Goal: Task Accomplishment & Management: Complete application form

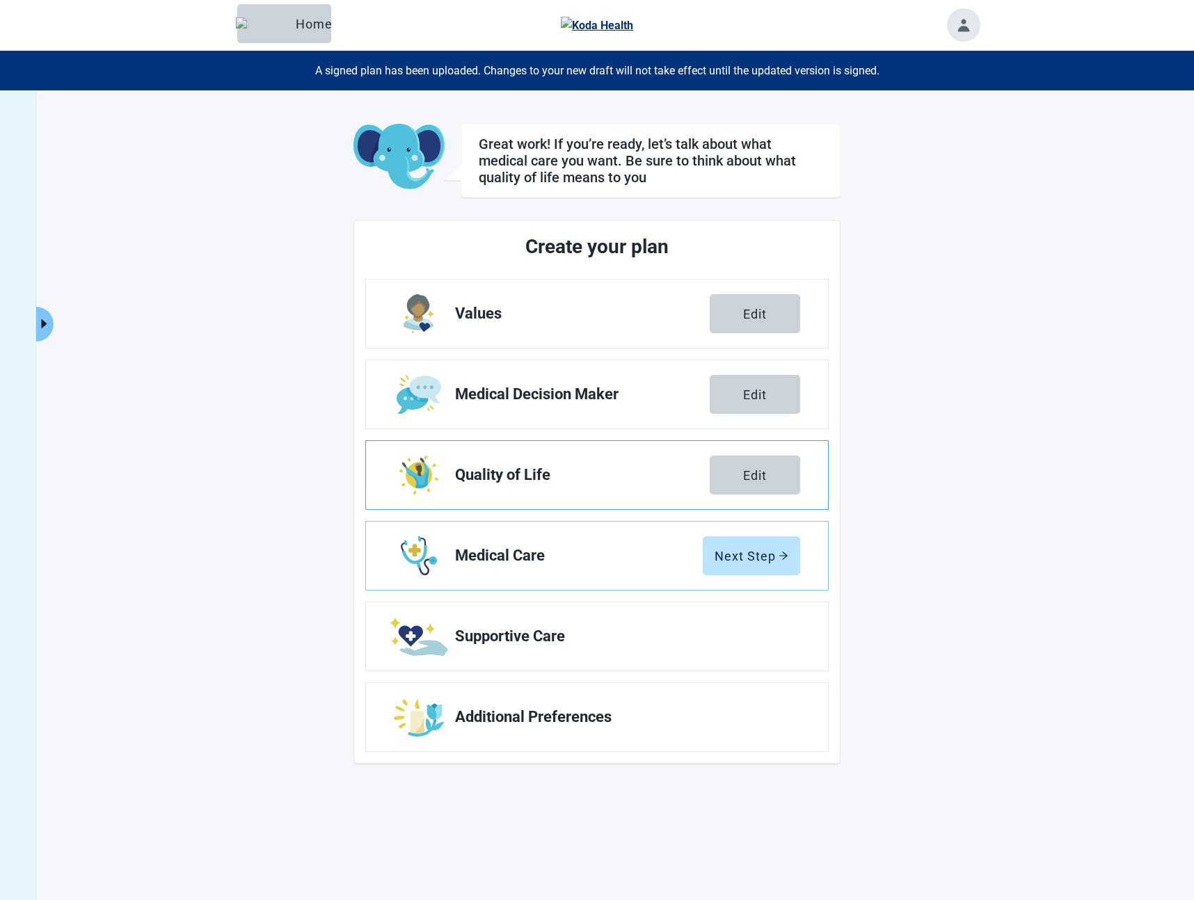
click at [618, 491] on link "Quality of Life Edit" at bounding box center [597, 475] width 462 height 68
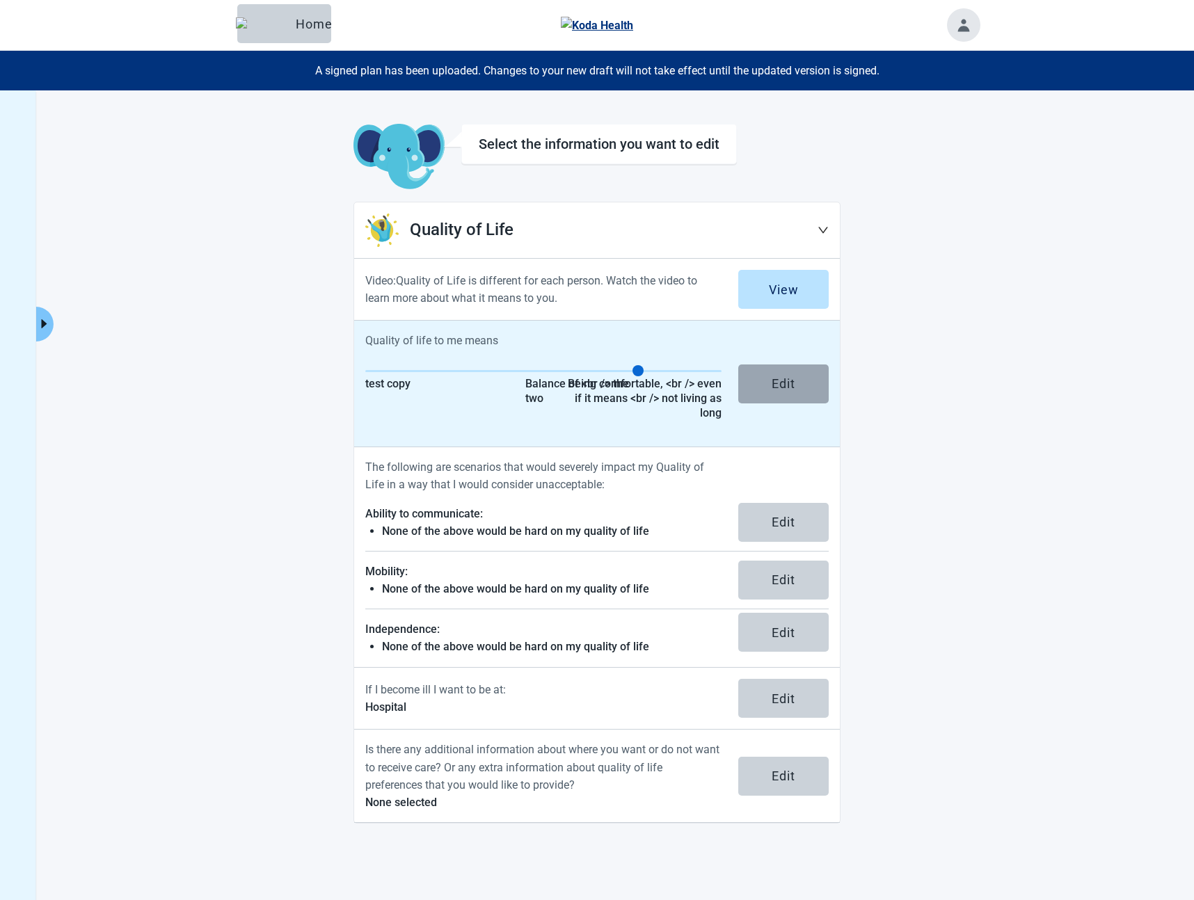
click at [805, 374] on button "Edit" at bounding box center [783, 384] width 90 height 39
click at [777, 381] on div "Edit" at bounding box center [784, 384] width 24 height 14
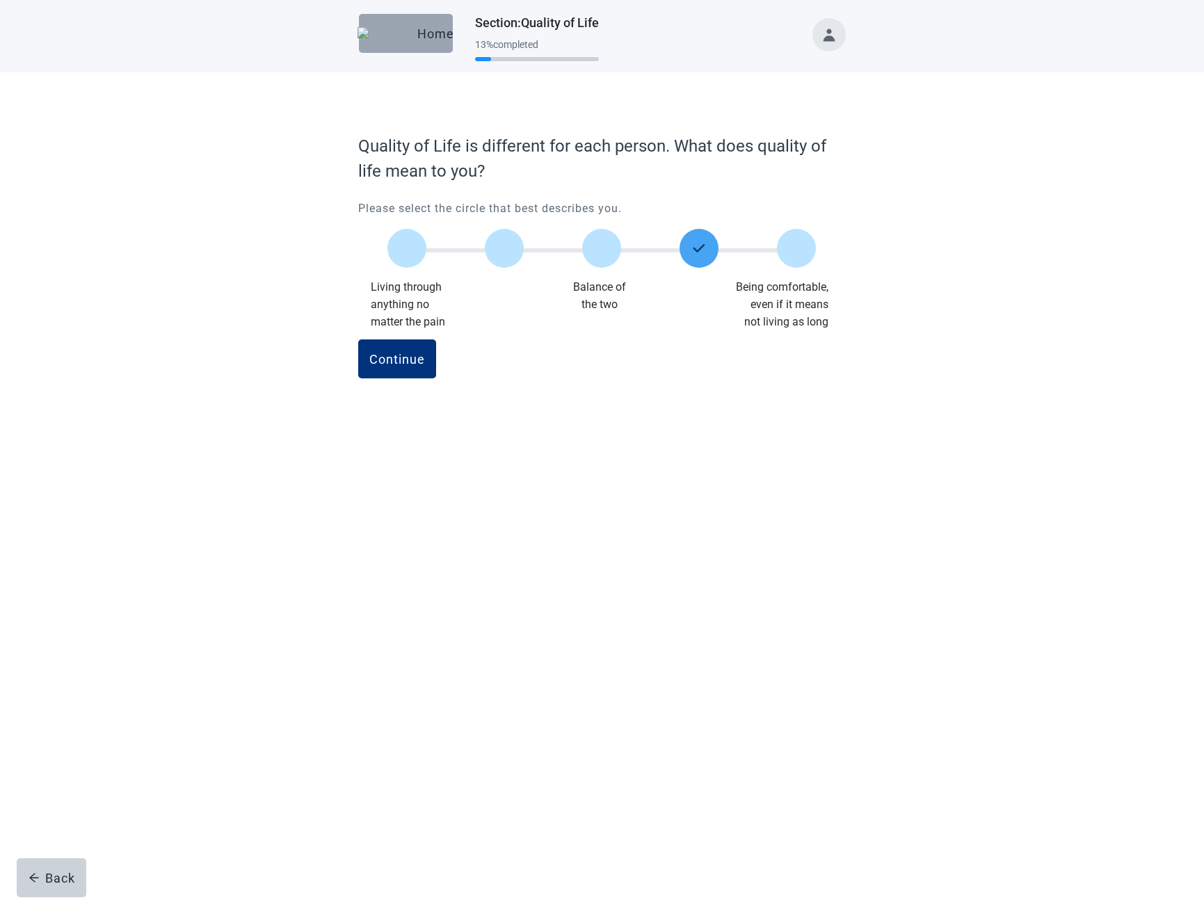
click at [422, 47] on button "Home" at bounding box center [406, 33] width 94 height 39
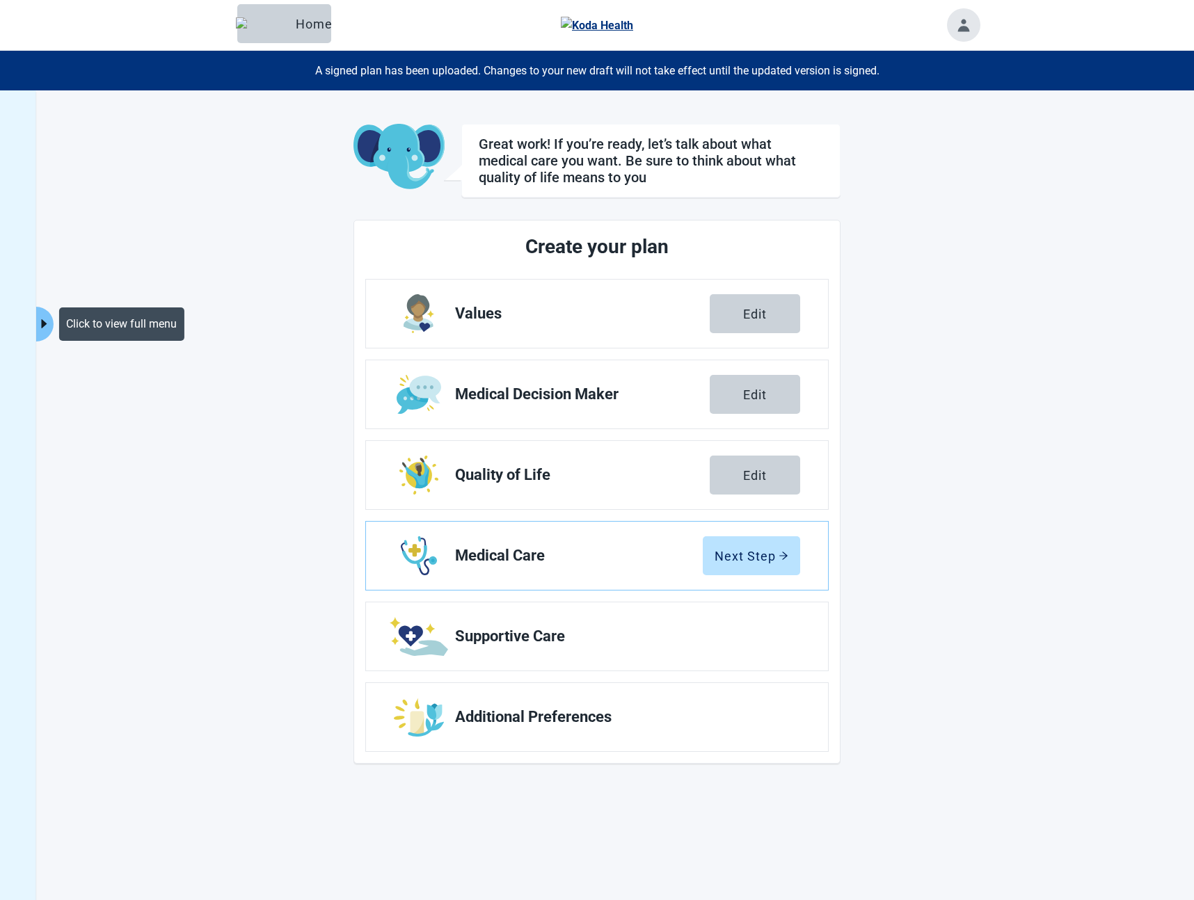
click at [39, 327] on icon "caret-right" at bounding box center [44, 323] width 13 height 13
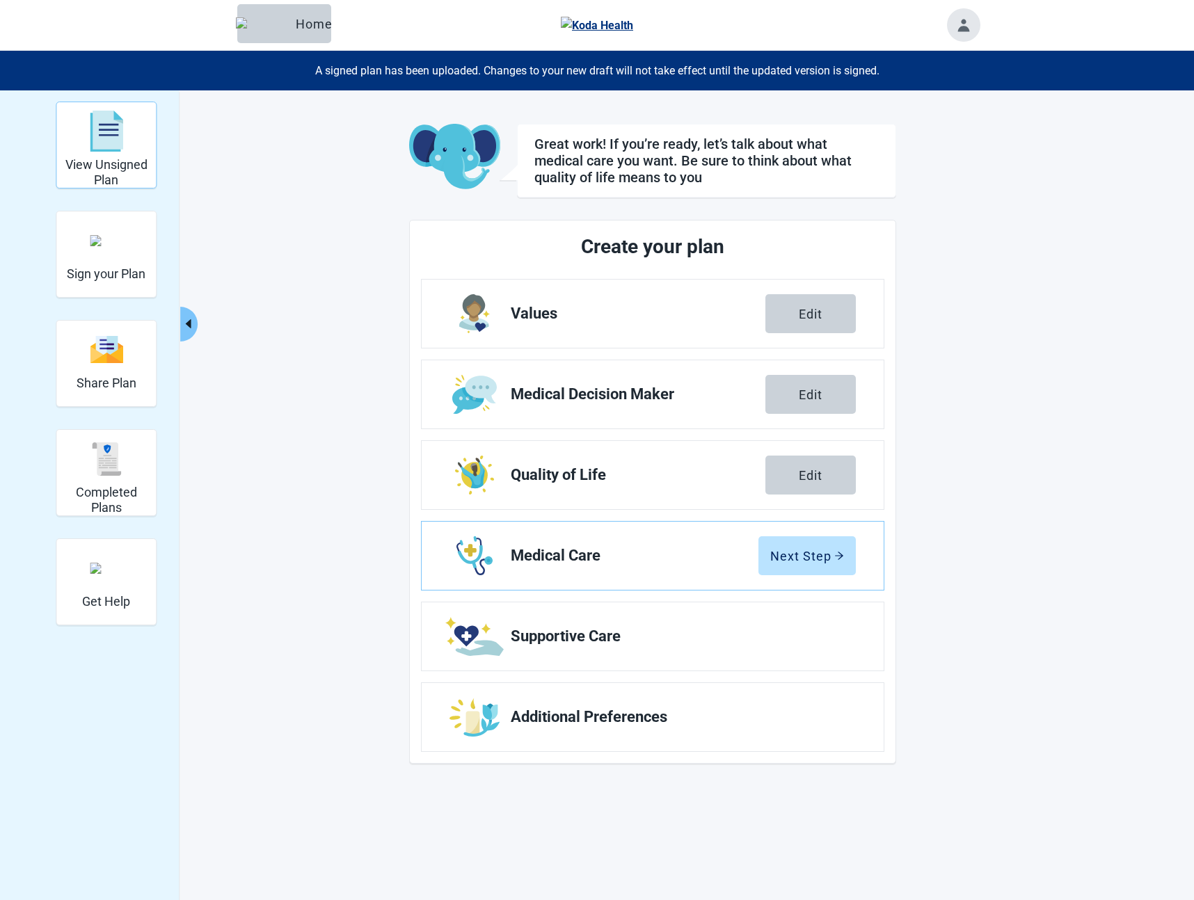
click at [80, 166] on h2 "View Unsigned Plan" at bounding box center [106, 172] width 88 height 30
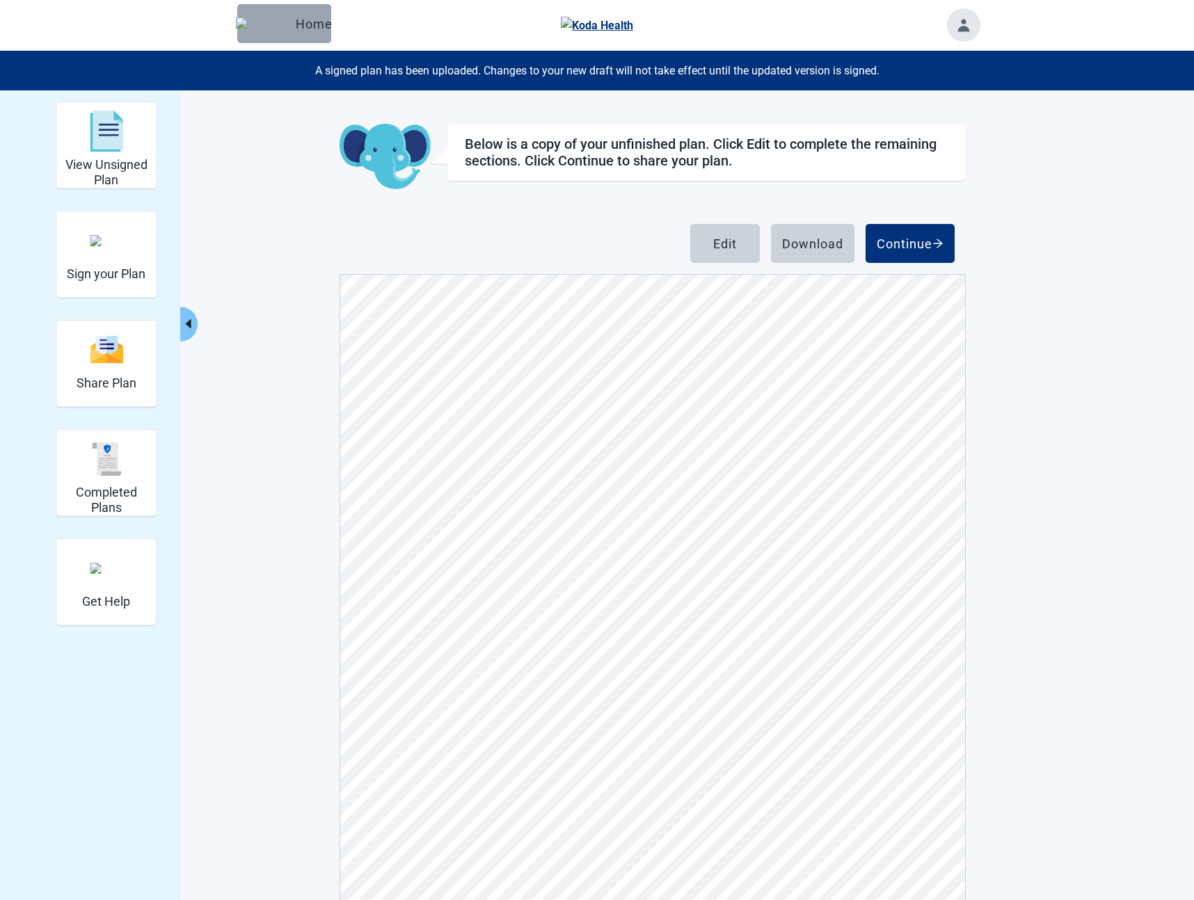
click at [297, 31] on div "Home" at bounding box center [284, 24] width 72 height 14
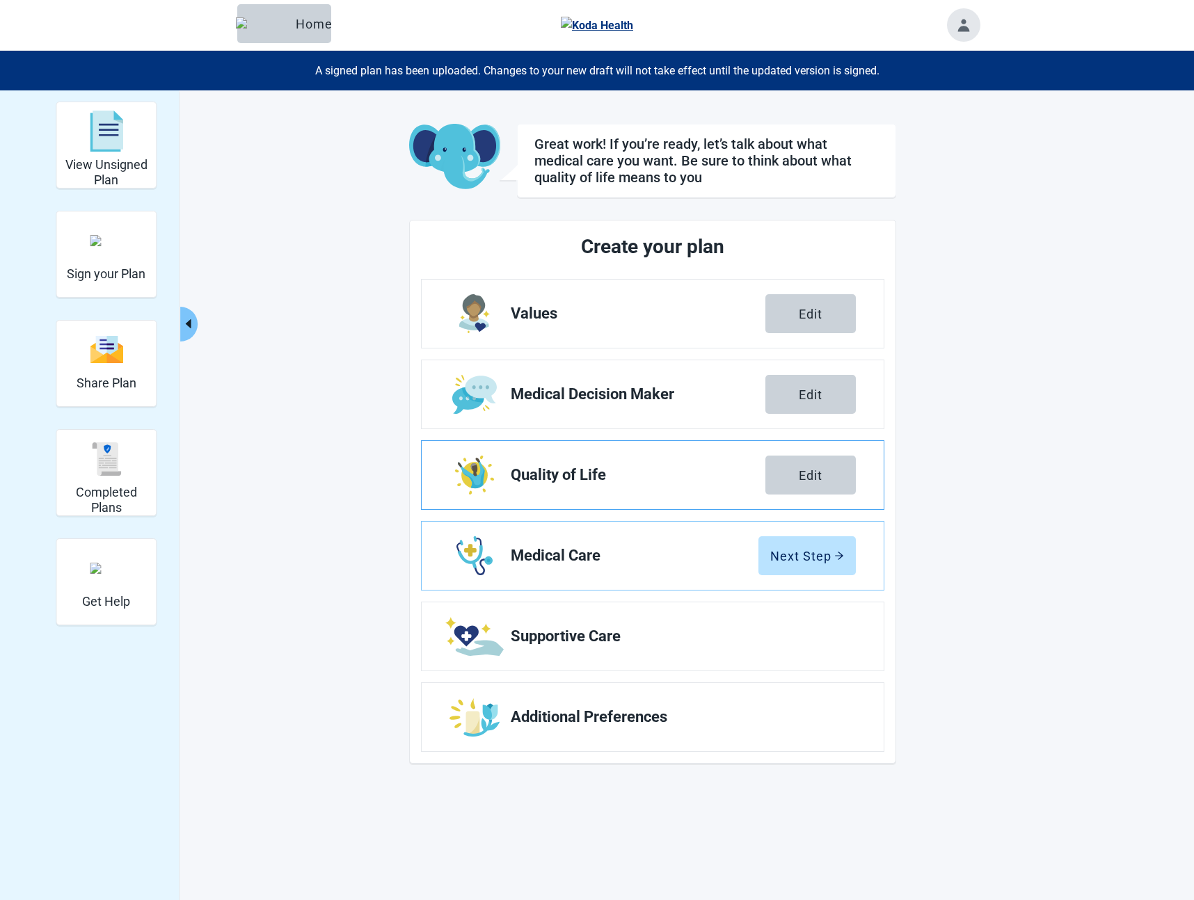
click at [605, 490] on link "Quality of Life Edit" at bounding box center [653, 475] width 462 height 68
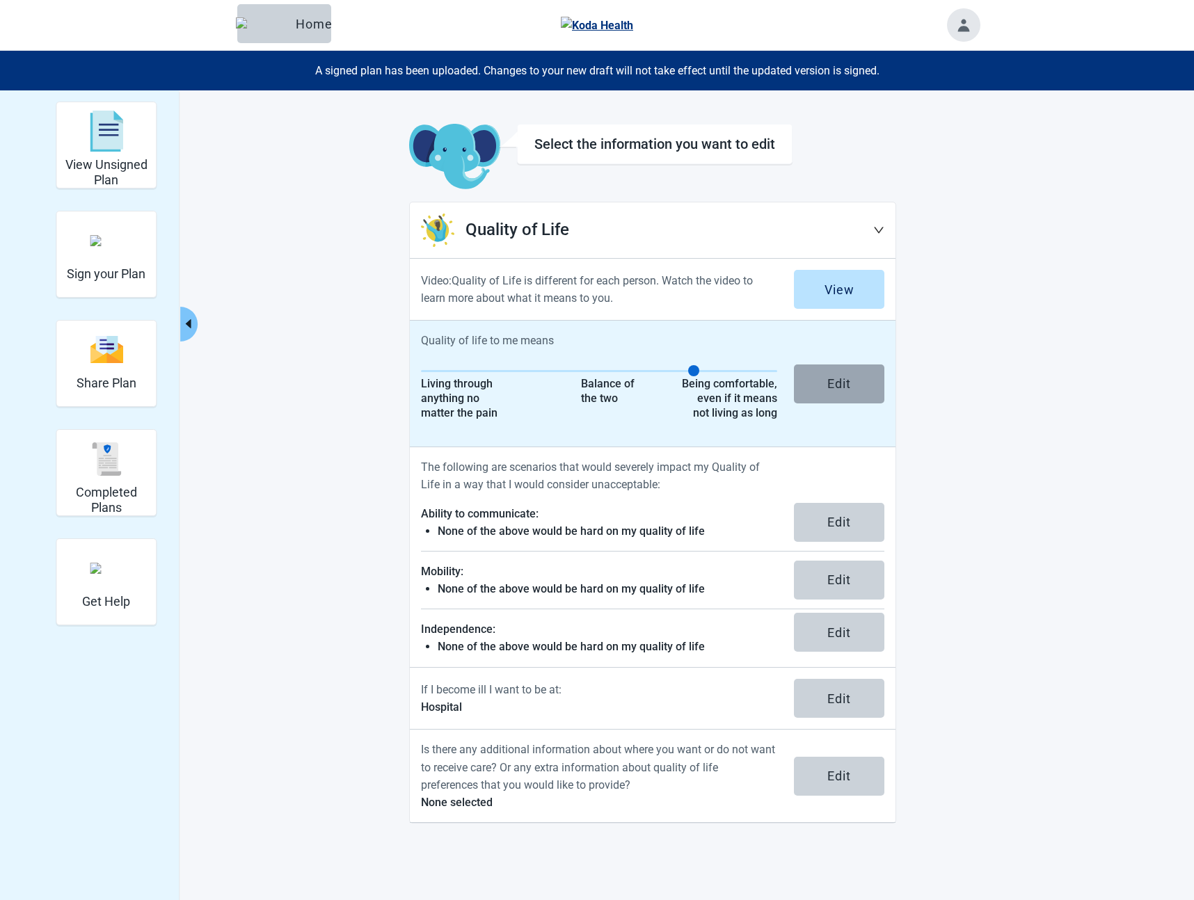
click at [832, 388] on div "Edit" at bounding box center [839, 384] width 24 height 14
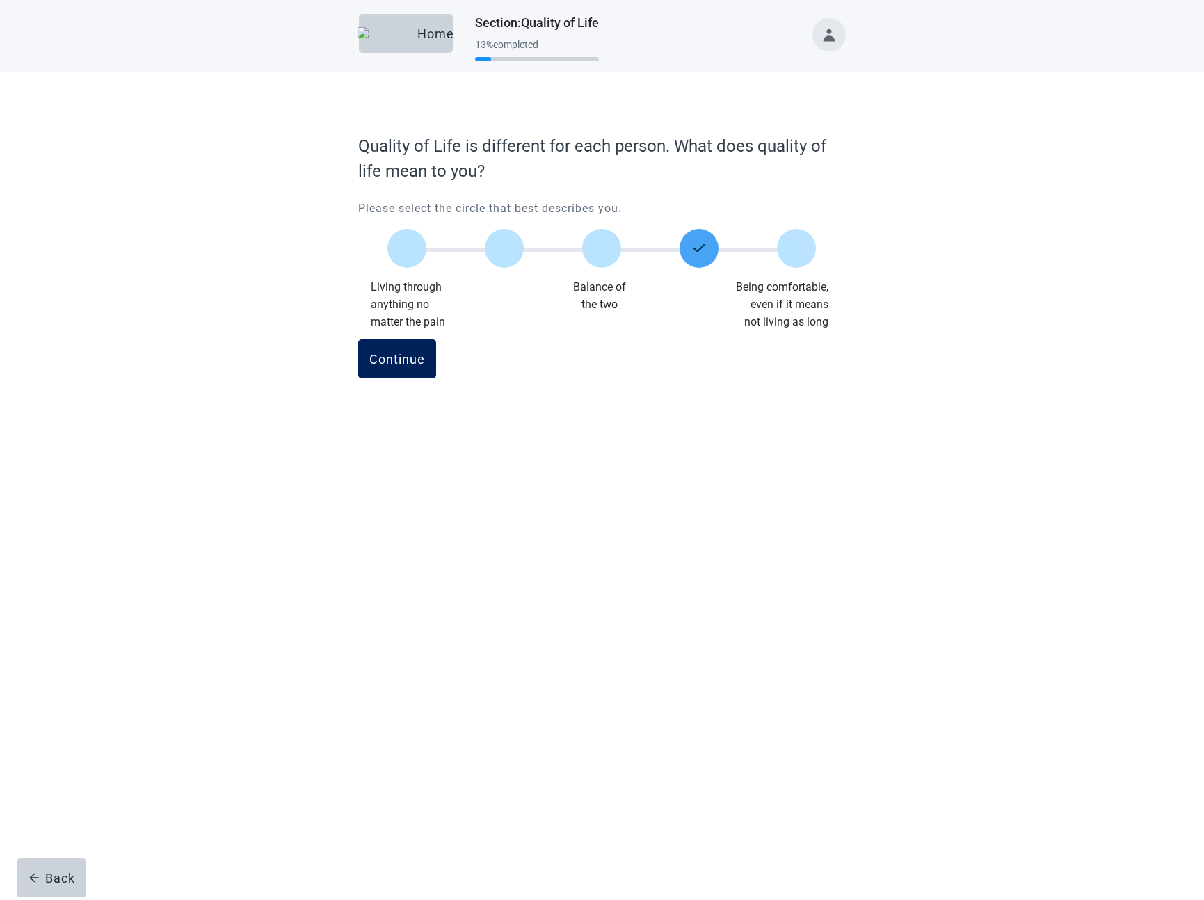
click at [401, 358] on div "Continue" at bounding box center [397, 359] width 56 height 14
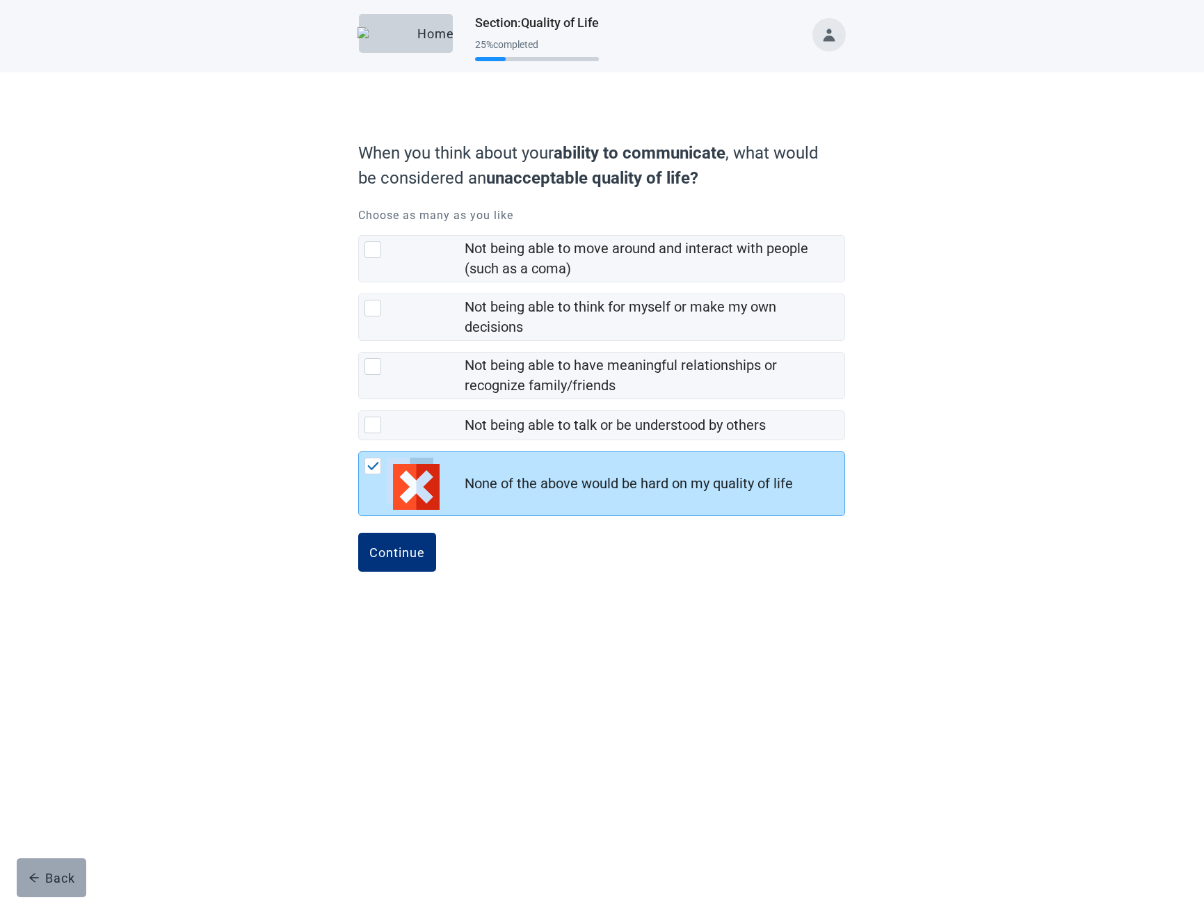
click at [41, 862] on button "Back" at bounding box center [52, 878] width 70 height 39
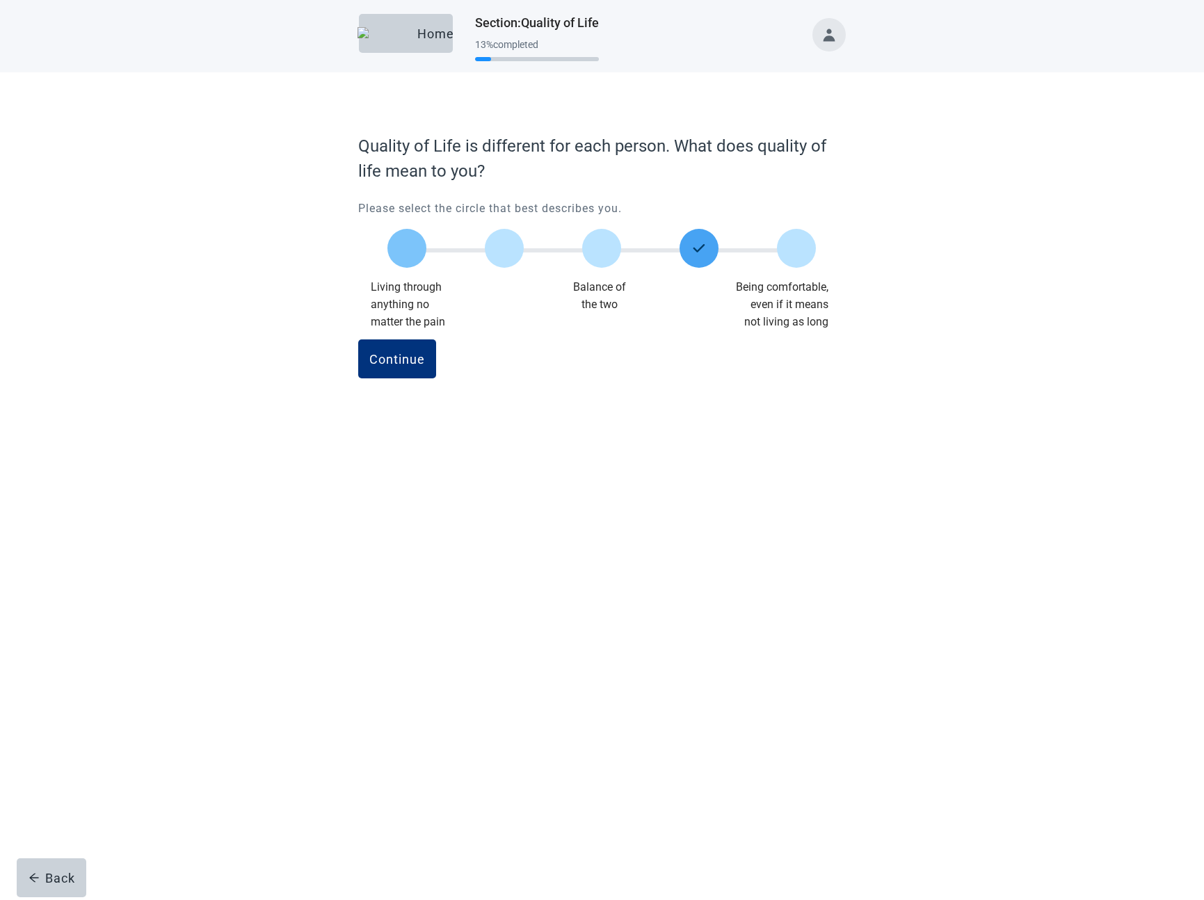
click at [413, 258] on label "Main content" at bounding box center [407, 248] width 39 height 39
click at [405, 357] on div "Continue" at bounding box center [397, 359] width 56 height 14
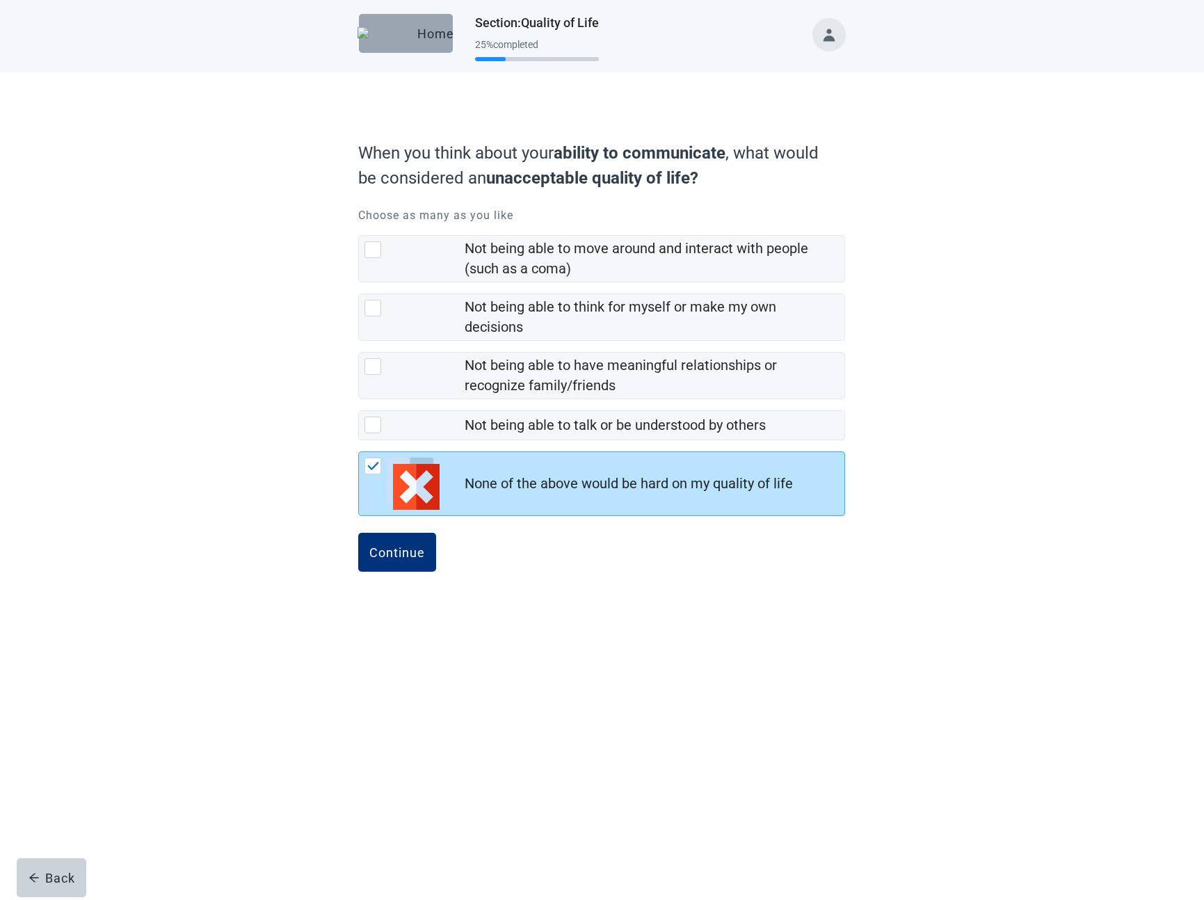
click at [421, 47] on button "Home" at bounding box center [406, 33] width 94 height 39
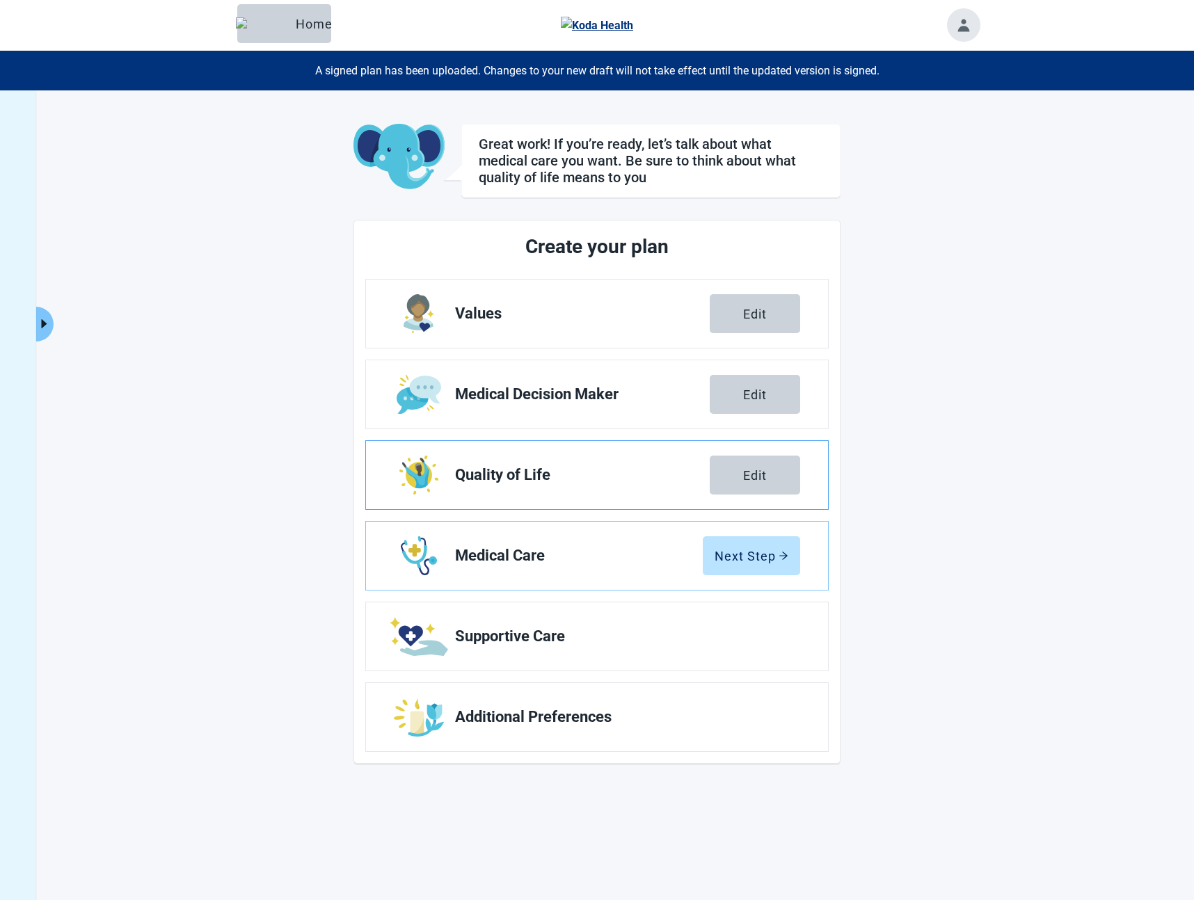
click at [671, 494] on link "Quality of Life Edit" at bounding box center [597, 475] width 462 height 68
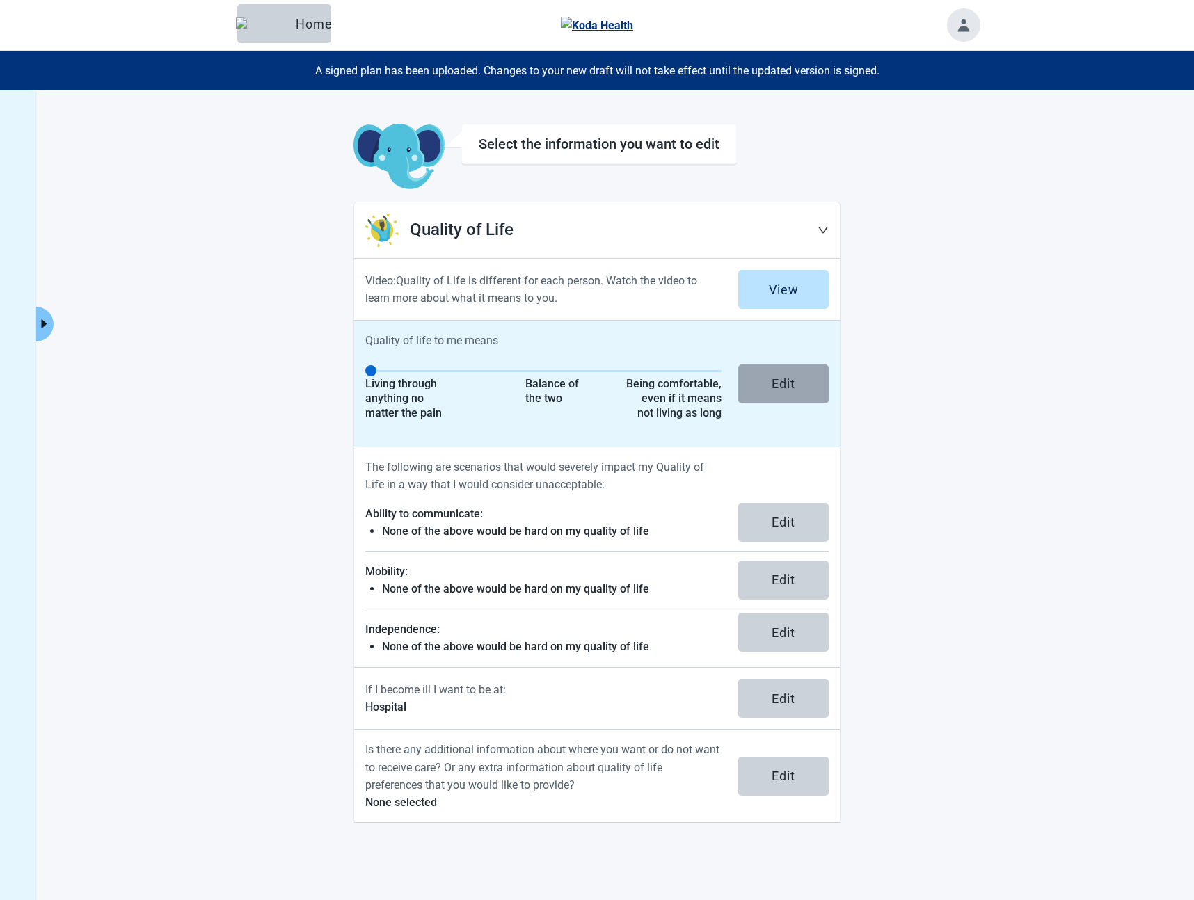
click at [798, 399] on button "Edit" at bounding box center [783, 384] width 90 height 39
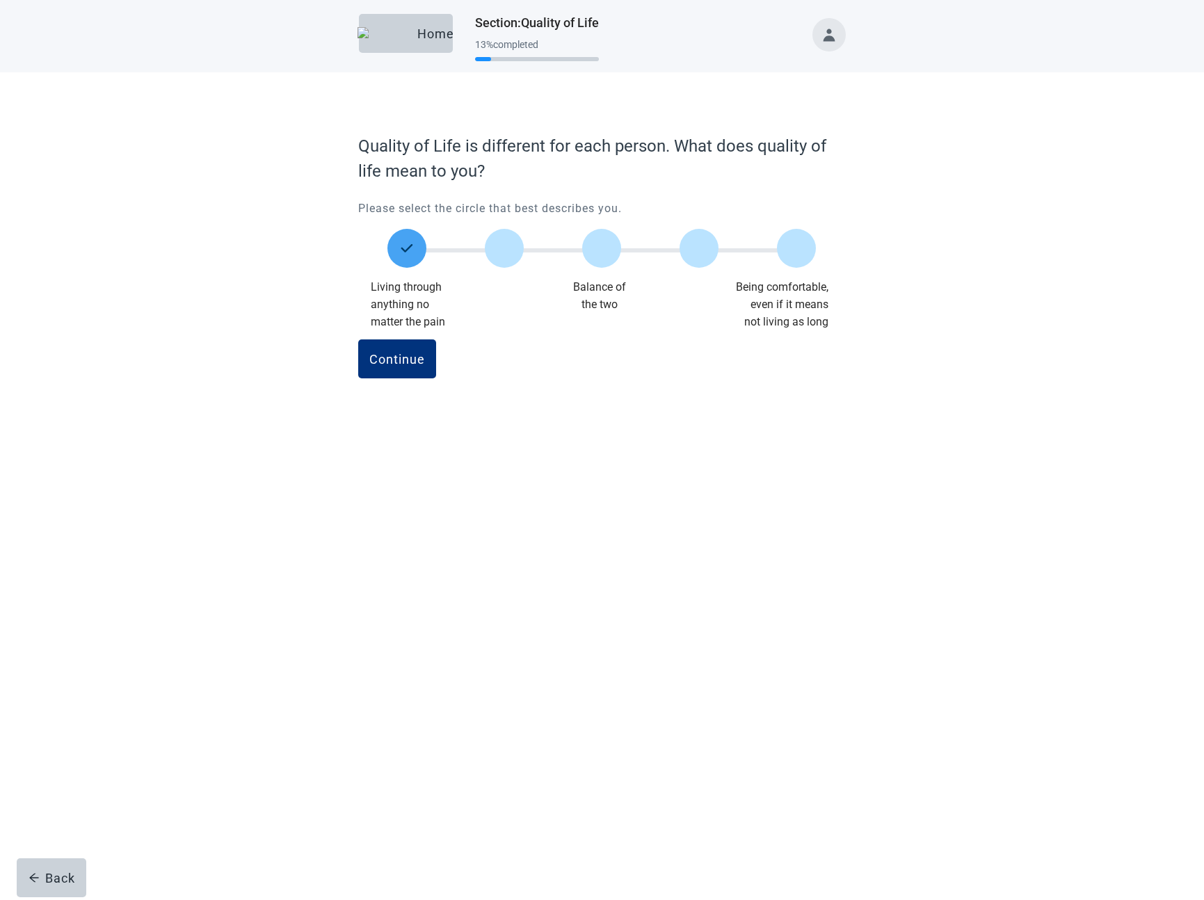
click at [833, 38] on button "Toggle account menu" at bounding box center [829, 34] width 33 height 33
click at [799, 190] on span "Logout" at bounding box center [800, 185] width 35 height 13
